Goal: Task Accomplishment & Management: Manage account settings

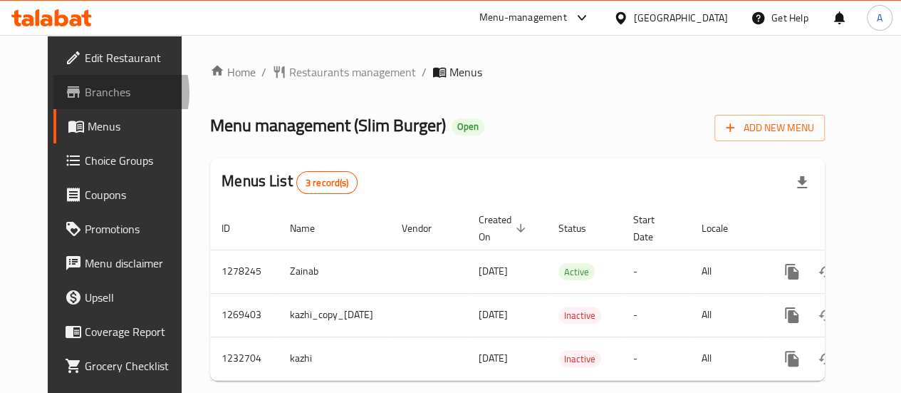
click at [85, 93] on span "Branches" at bounding box center [136, 91] width 102 height 17
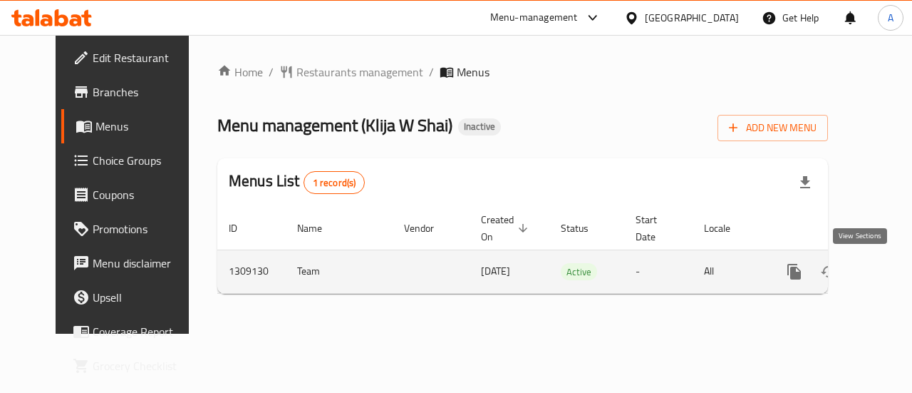
click at [888, 277] on icon "enhanced table" at bounding box center [896, 271] width 17 height 17
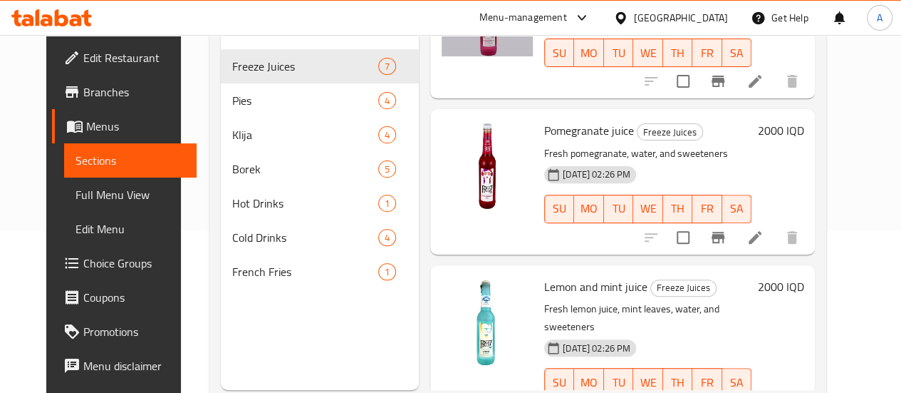
scroll to position [199, 0]
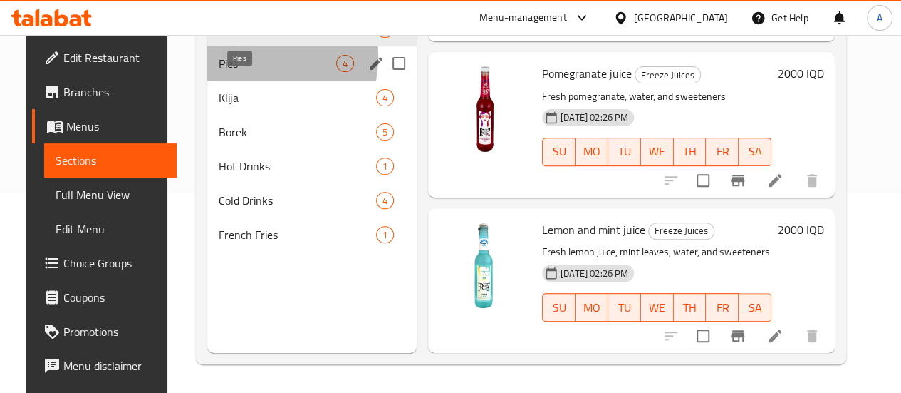
click at [224, 72] on span "Pies" at bounding box center [278, 63] width 118 height 17
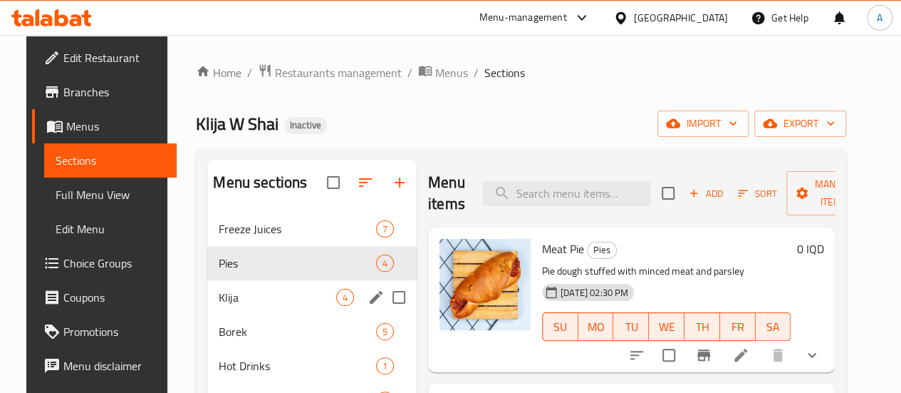
click at [276, 306] on span "Klija" at bounding box center [278, 297] width 118 height 17
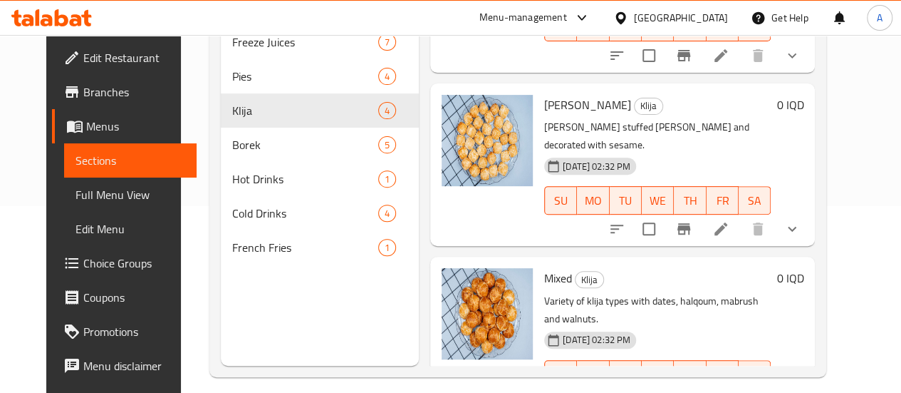
scroll to position [199, 0]
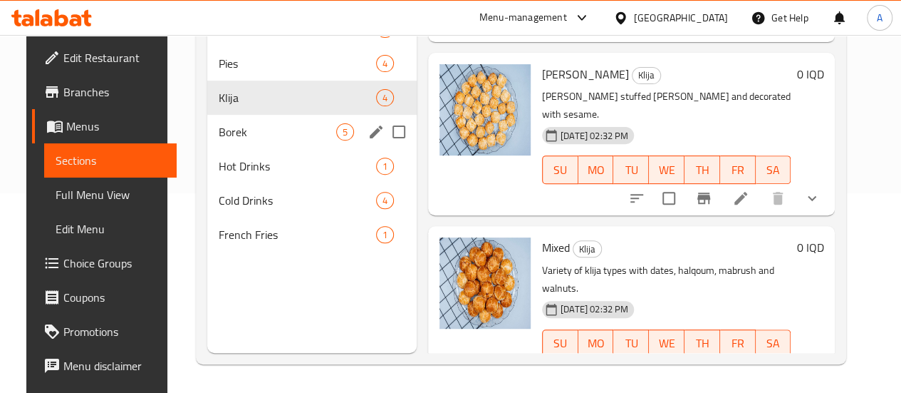
click at [262, 141] on div "Borek 5" at bounding box center [311, 132] width 209 height 34
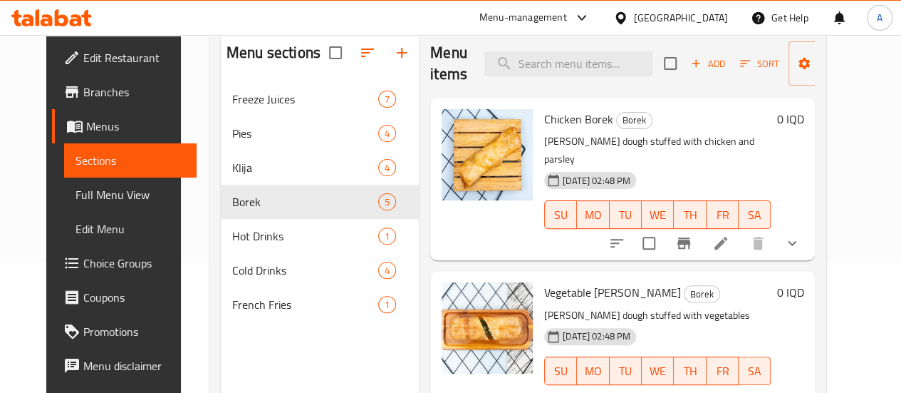
scroll to position [199, 0]
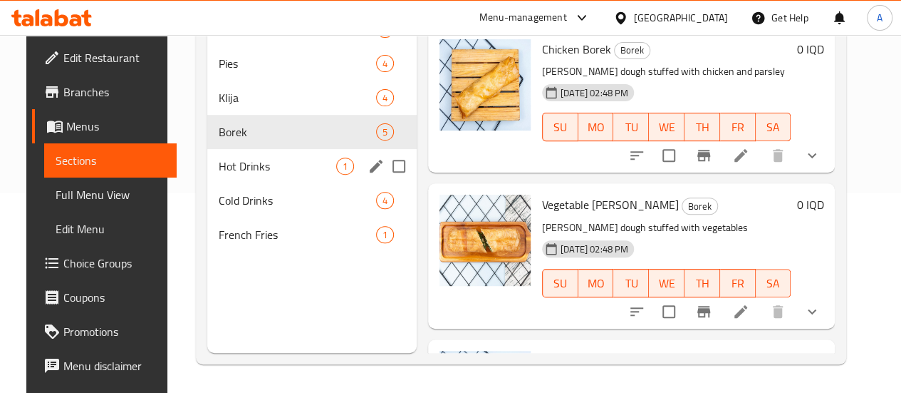
click at [227, 175] on span "Hot Drinks" at bounding box center [278, 165] width 118 height 17
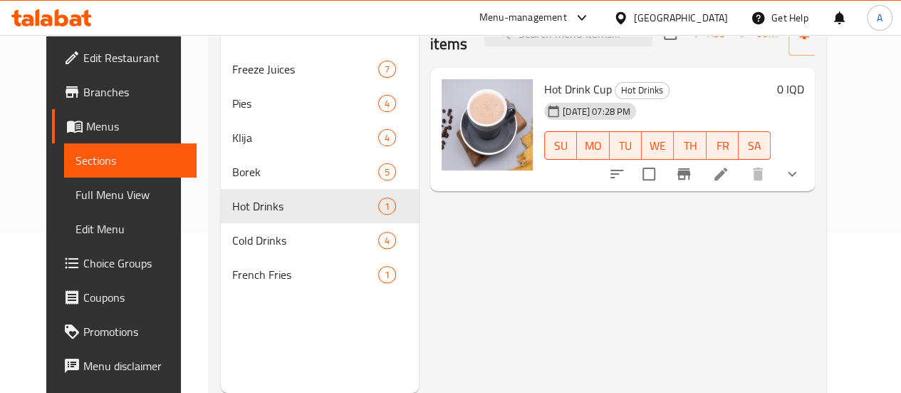
scroll to position [128, 0]
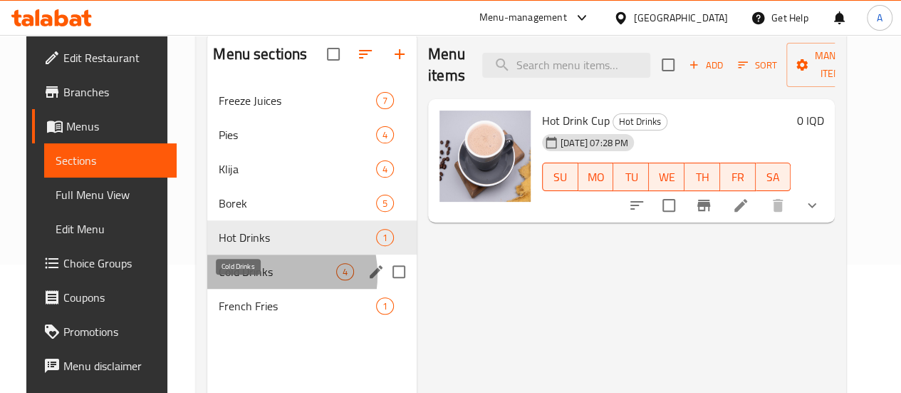
click at [250, 280] on span "Cold Drinks" at bounding box center [278, 271] width 118 height 17
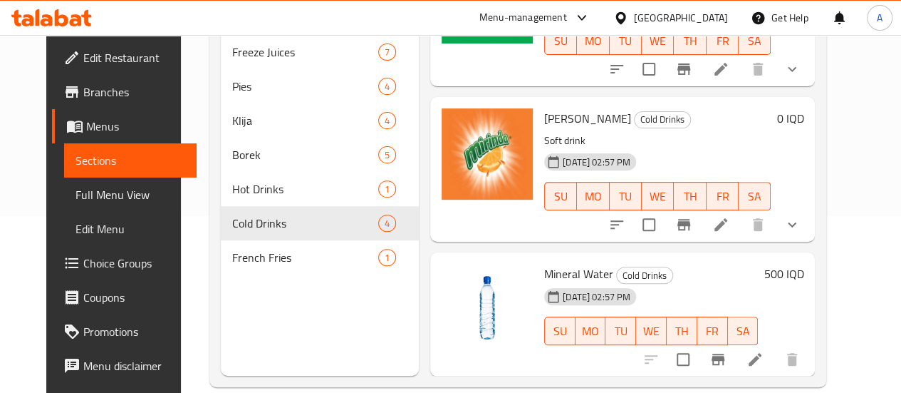
scroll to position [199, 0]
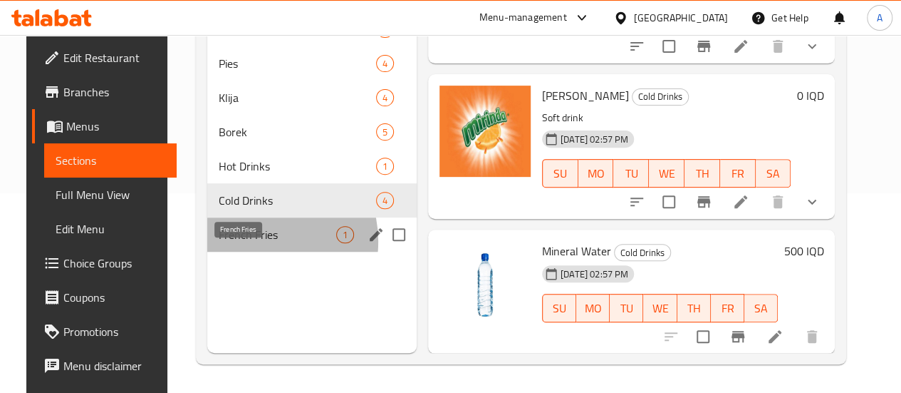
click at [235, 243] on span "French Fries" at bounding box center [278, 234] width 118 height 17
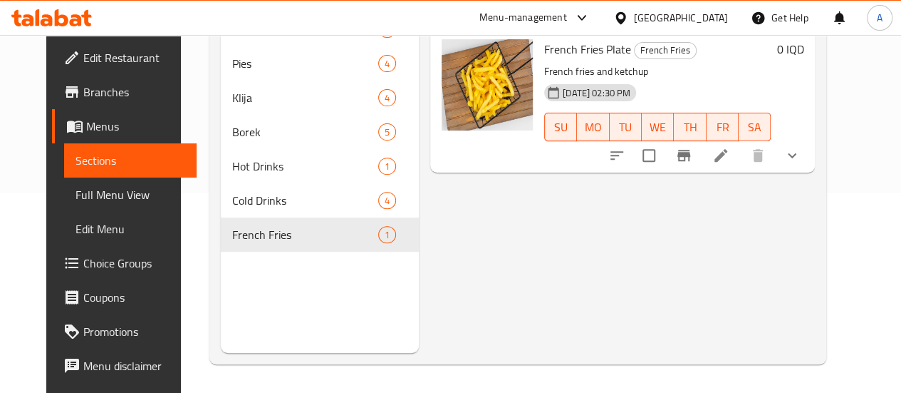
scroll to position [128, 0]
